Goal: Task Accomplishment & Management: Manage account settings

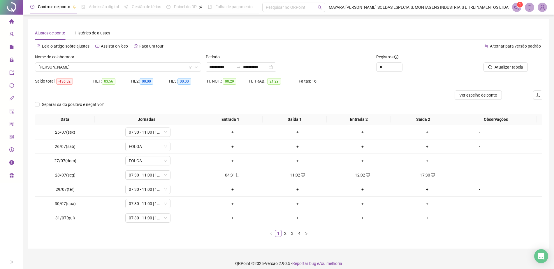
click at [541, 6] on img at bounding box center [542, 7] width 9 height 9
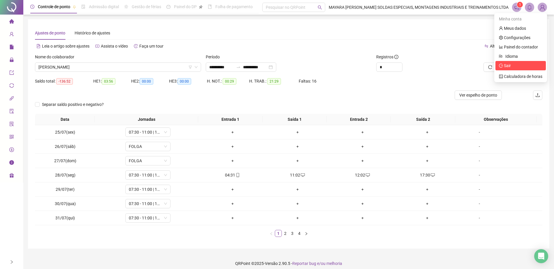
click at [509, 65] on span "Sair" at bounding box center [507, 65] width 7 height 5
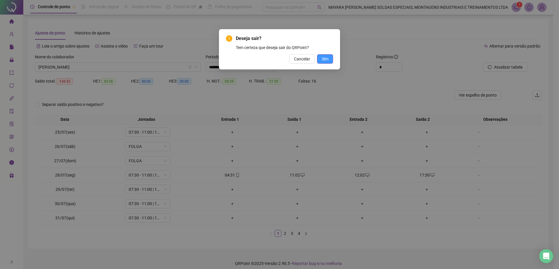
click at [324, 57] on span "Sim" at bounding box center [325, 59] width 7 height 6
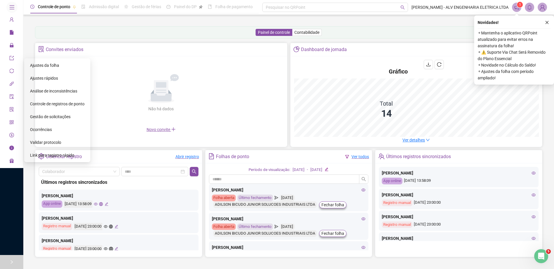
click at [58, 63] on span "Ajustes da folha" at bounding box center [44, 65] width 29 height 5
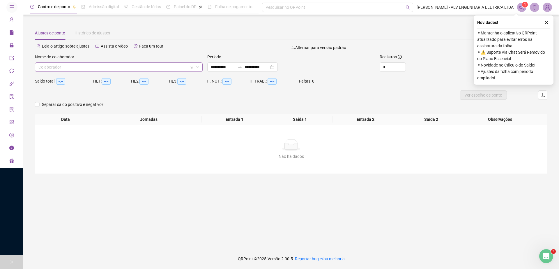
click at [121, 69] on input "search" at bounding box center [116, 67] width 156 height 9
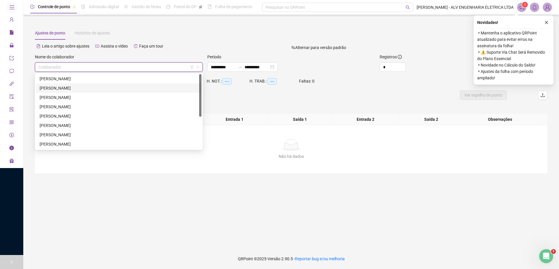
click at [94, 82] on div "[PERSON_NAME]" at bounding box center [118, 78] width 165 height 9
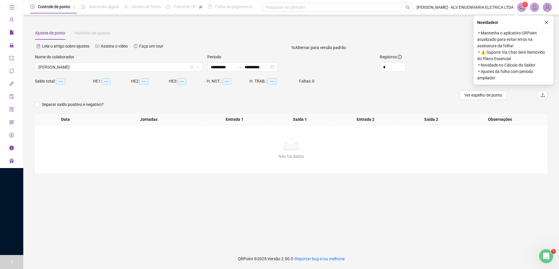
click at [545, 11] on span at bounding box center [547, 7] width 9 height 9
click at [542, 21] on div "Minha conta" at bounding box center [526, 18] width 50 height 9
click at [531, 26] on link "Meus dados" at bounding box center [517, 28] width 27 height 5
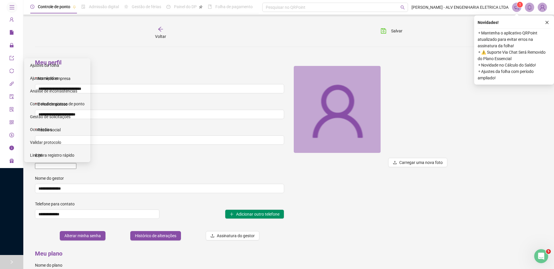
click at [56, 64] on div "Ajustes da folha" at bounding box center [57, 65] width 54 height 12
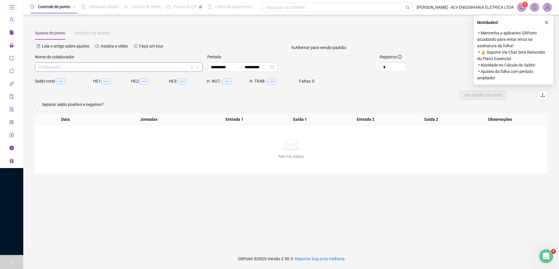
click at [133, 71] on div "Colaborador" at bounding box center [119, 66] width 168 height 9
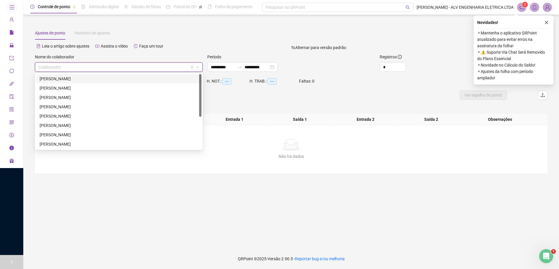
click at [131, 78] on div "[PERSON_NAME]" at bounding box center [119, 78] width 158 height 6
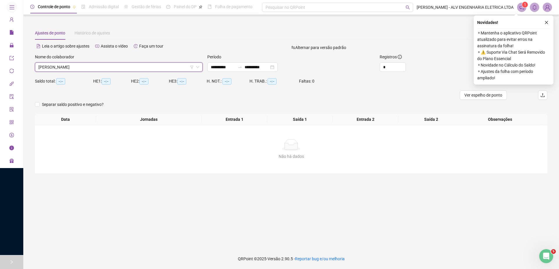
drag, startPoint x: 538, startPoint y: 22, endPoint x: 534, endPoint y: 22, distance: 3.5
click at [534, 22] on div "Novidades !" at bounding box center [513, 22] width 73 height 7
click at [548, 22] on icon "close" at bounding box center [547, 22] width 4 height 4
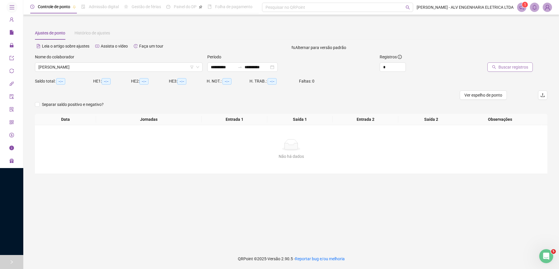
click at [503, 67] on span "Buscar registros" at bounding box center [514, 67] width 30 height 6
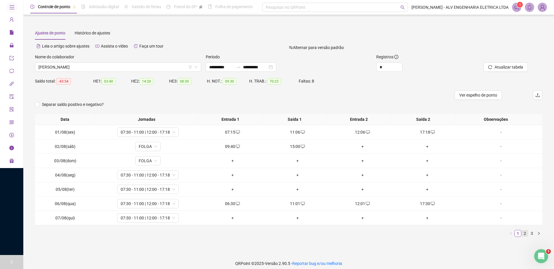
click at [521, 232] on link "2" at bounding box center [524, 233] width 6 height 6
click at [535, 232] on button "button" at bounding box center [538, 233] width 7 height 7
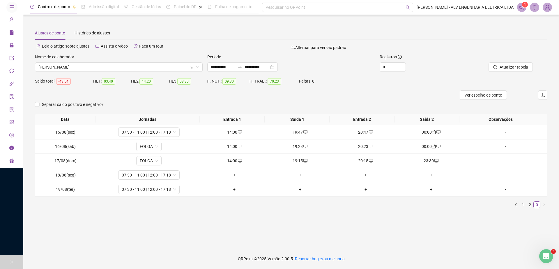
click at [95, 57] on div "Nome do colaborador" at bounding box center [119, 58] width 168 height 9
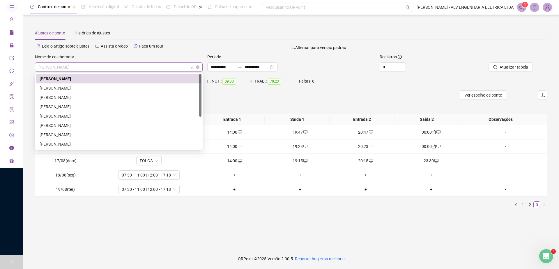
click at [152, 70] on span "[PERSON_NAME]" at bounding box center [118, 67] width 161 height 9
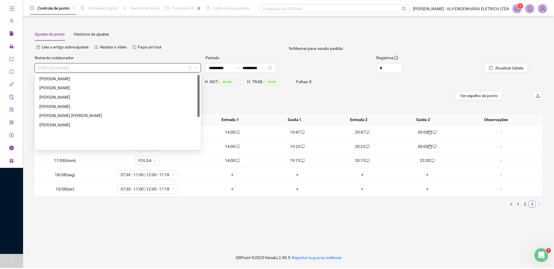
scroll to position [56, 0]
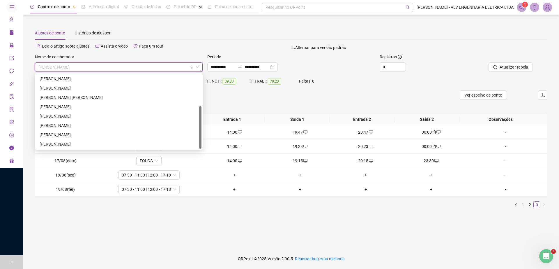
drag, startPoint x: 200, startPoint y: 91, endPoint x: 199, endPoint y: 125, distance: 34.4
click at [199, 125] on div "[PERSON_NAME] [PERSON_NAME] [PERSON_NAME] [PERSON_NAME] OBA [PERSON_NAME]" at bounding box center [118, 111] width 165 height 75
click at [125, 97] on div "[PERSON_NAME] [PERSON_NAME]" at bounding box center [119, 97] width 158 height 6
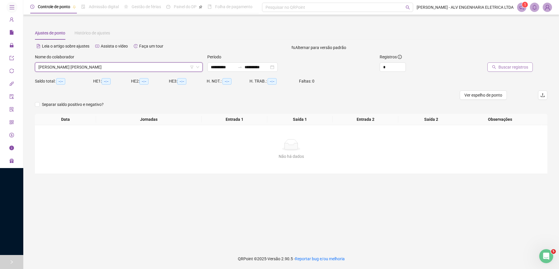
click at [506, 68] on span "Buscar registros" at bounding box center [514, 67] width 30 height 6
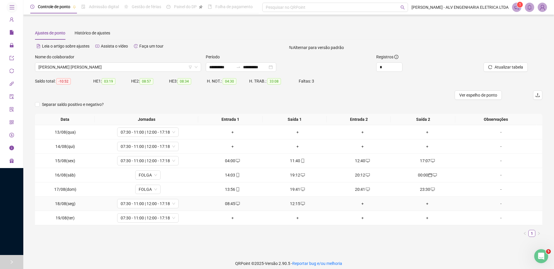
click at [357, 202] on div "+" at bounding box center [362, 203] width 60 height 6
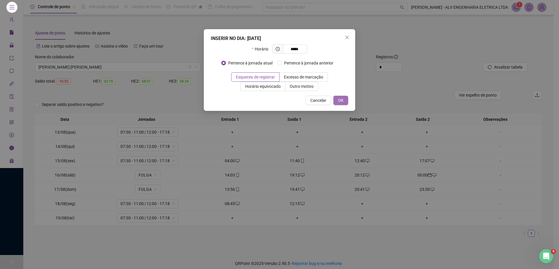
type input "*****"
click at [339, 102] on span "OK" at bounding box center [341, 100] width 6 height 6
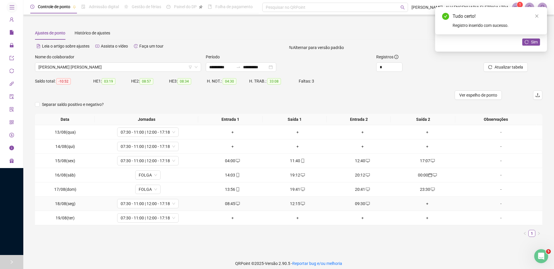
click at [236, 202] on icon "desktop" at bounding box center [238, 203] width 4 height 3
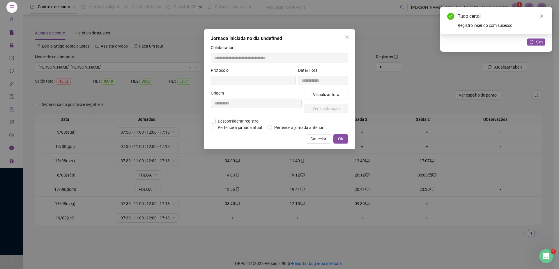
click at [239, 121] on span "Desconsiderar registro" at bounding box center [238, 121] width 45 height 6
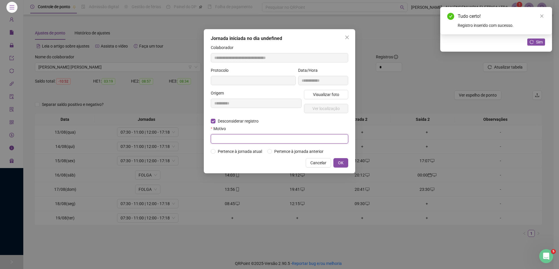
click at [246, 140] on input "text" at bounding box center [280, 138] width 138 height 9
type input "**********"
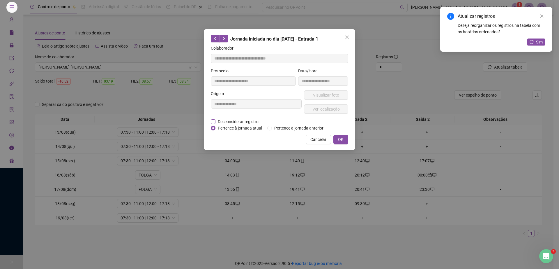
click at [234, 120] on span "Desconsiderar registro" at bounding box center [238, 121] width 45 height 6
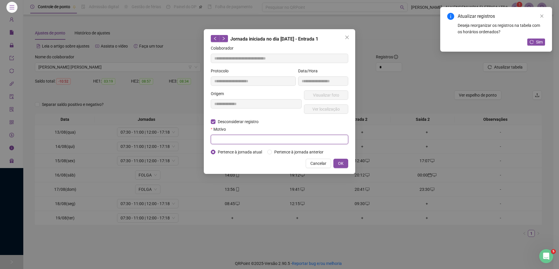
click at [240, 136] on input "text" at bounding box center [280, 139] width 138 height 9
type input "******"
click at [341, 159] on button "OK" at bounding box center [341, 162] width 15 height 9
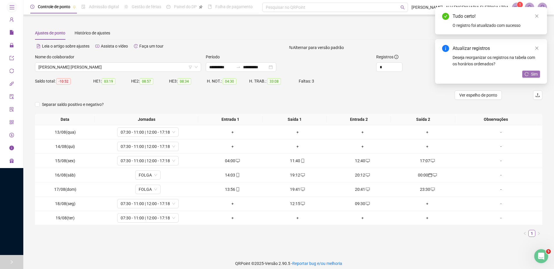
click at [532, 73] on span "Sim" at bounding box center [534, 74] width 7 height 6
